Goal: Check status: Check status

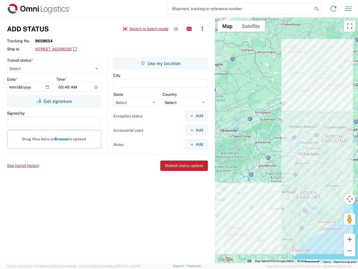
click at [240, 9] on input "search" at bounding box center [240, 8] width 145 height 11
click at [317, 9] on icon at bounding box center [317, 9] width 8 height 8
click at [334, 9] on icon at bounding box center [333, 8] width 9 height 9
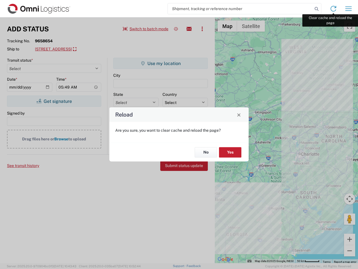
click at [349, 9] on div "Reload Are you sure, you want to clear cache and reload the page? No Yes" at bounding box center [179, 134] width 358 height 269
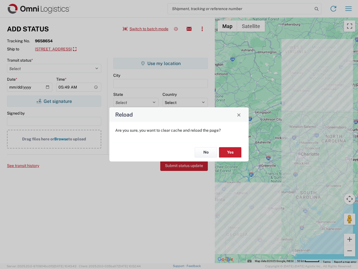
click at [146, 29] on div "Reload Are you sure, you want to clear cache and reload the page? No Yes" at bounding box center [179, 134] width 358 height 269
click at [176, 29] on div "Reload Are you sure, you want to clear cache and reload the page? No Yes" at bounding box center [179, 134] width 358 height 269
click at [189, 29] on div "Reload Are you sure, you want to clear cache and reload the page? No Yes" at bounding box center [179, 134] width 358 height 269
click at [202, 29] on div "Reload Are you sure, you want to clear cache and reload the page? No Yes" at bounding box center [179, 134] width 358 height 269
click at [77, 49] on div "Reload Are you sure, you want to clear cache and reload the page? No Yes" at bounding box center [179, 134] width 358 height 269
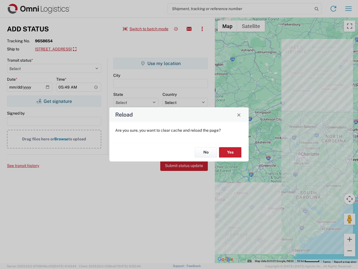
click at [54, 101] on div "Reload Are you sure, you want to clear cache and reload the page? No Yes" at bounding box center [179, 134] width 358 height 269
